Goal: Navigation & Orientation: Find specific page/section

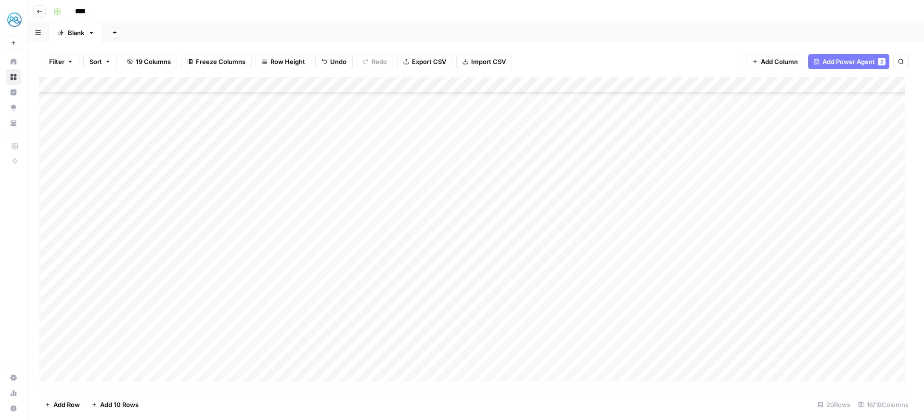
scroll to position [47, 0]
click at [37, 13] on icon "button" at bounding box center [40, 12] width 6 height 6
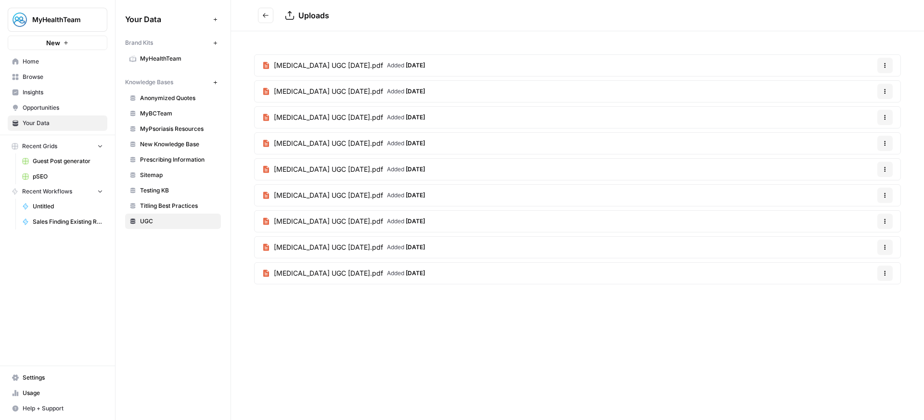
click at [59, 66] on link "Home" at bounding box center [58, 61] width 100 height 15
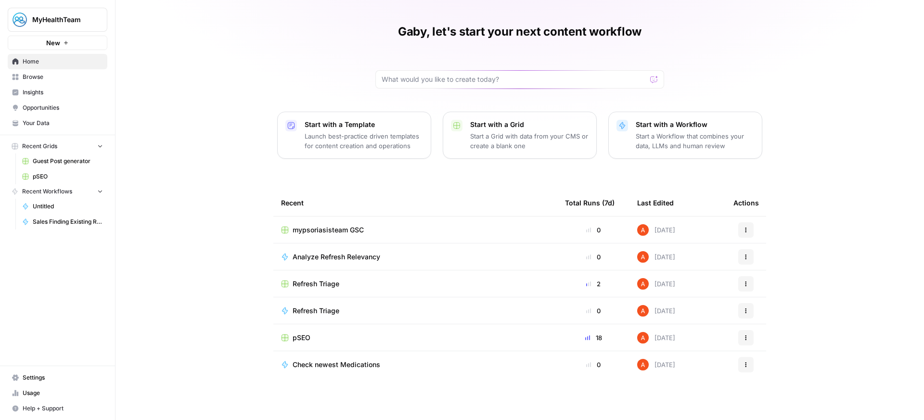
scroll to position [23, 0]
click at [344, 233] on span "mypsoriasisteam GSC" at bounding box center [328, 230] width 71 height 10
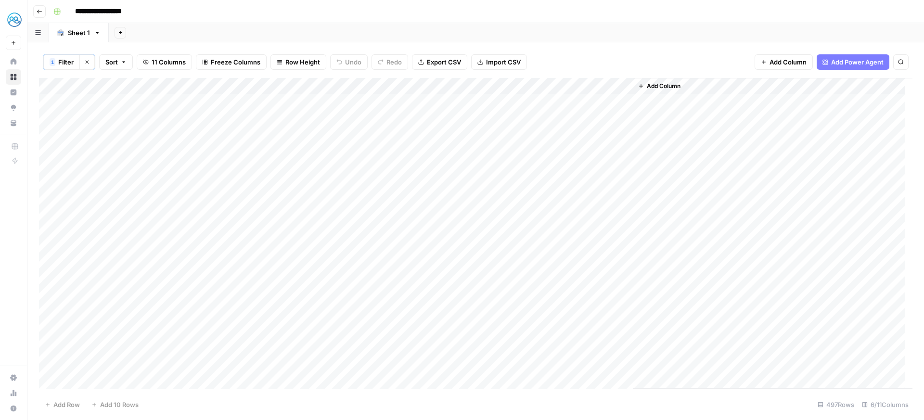
click at [41, 10] on icon "button" at bounding box center [40, 12] width 6 height 6
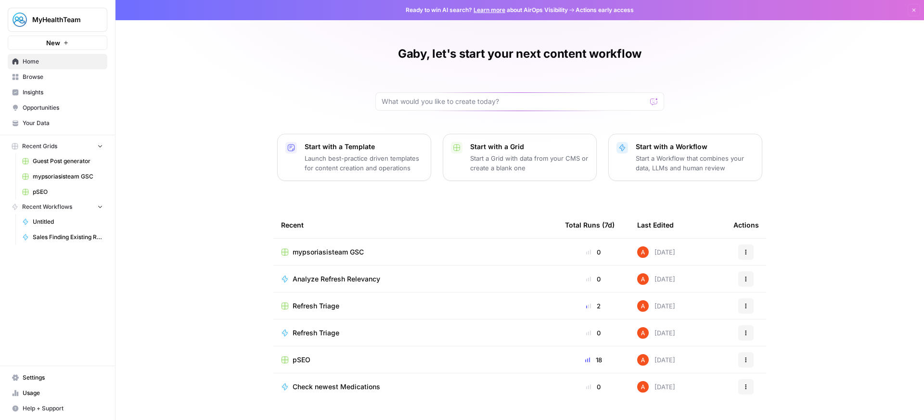
click at [334, 280] on span "Analyze Refresh Relevancy" at bounding box center [337, 279] width 88 height 10
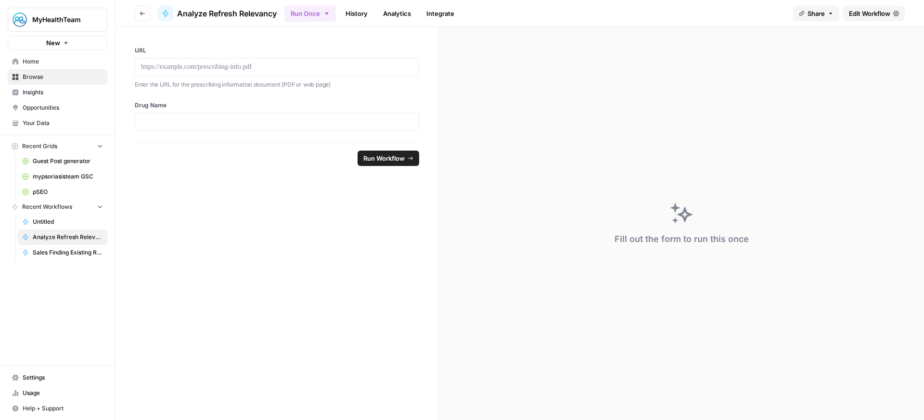
click at [138, 9] on button "Go back" at bounding box center [142, 13] width 15 height 15
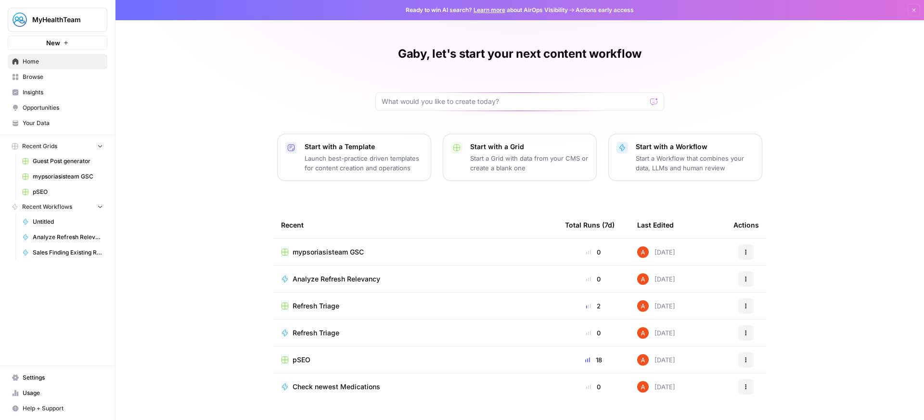
click at [323, 306] on span "Refresh Triage" at bounding box center [316, 306] width 47 height 10
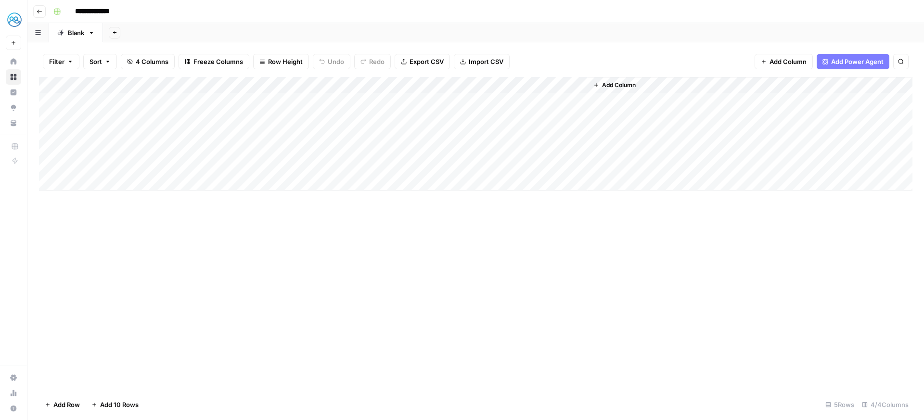
click at [50, 3] on header "**********" at bounding box center [475, 11] width 897 height 23
